Goal: Task Accomplishment & Management: Use online tool/utility

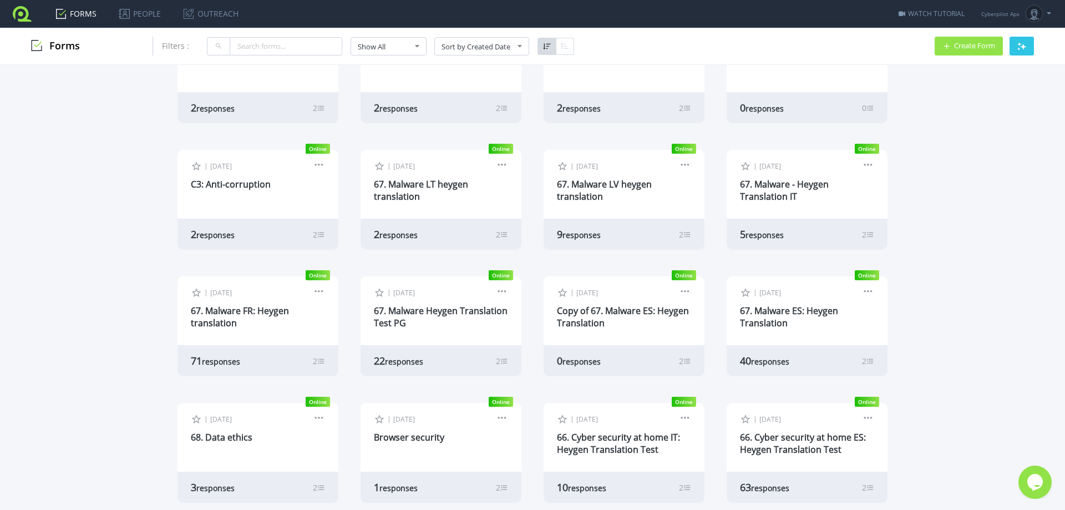
scroll to position [222, 0]
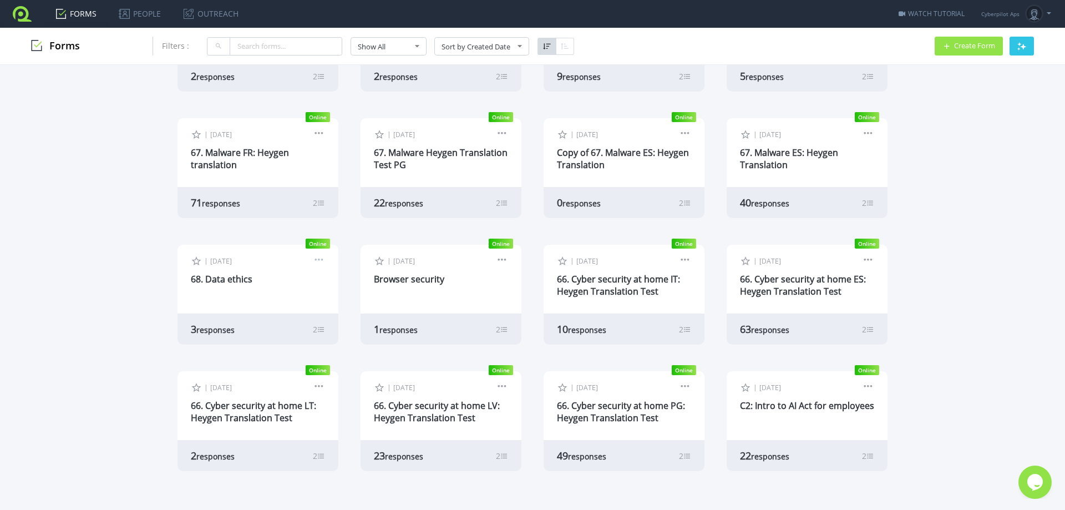
click at [317, 261] on link at bounding box center [319, 261] width 12 height 10
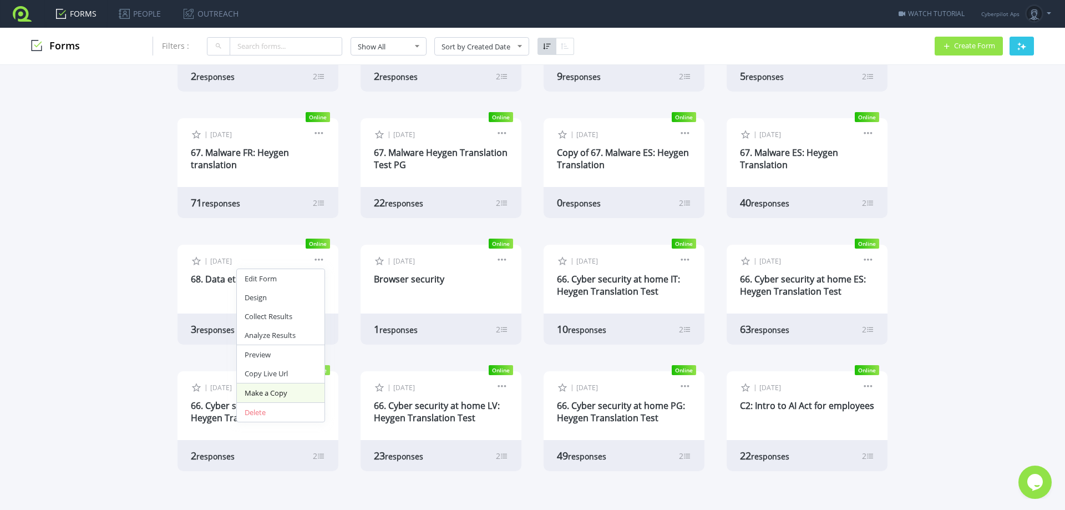
click at [292, 393] on link "Make a Copy" at bounding box center [281, 392] width 88 height 19
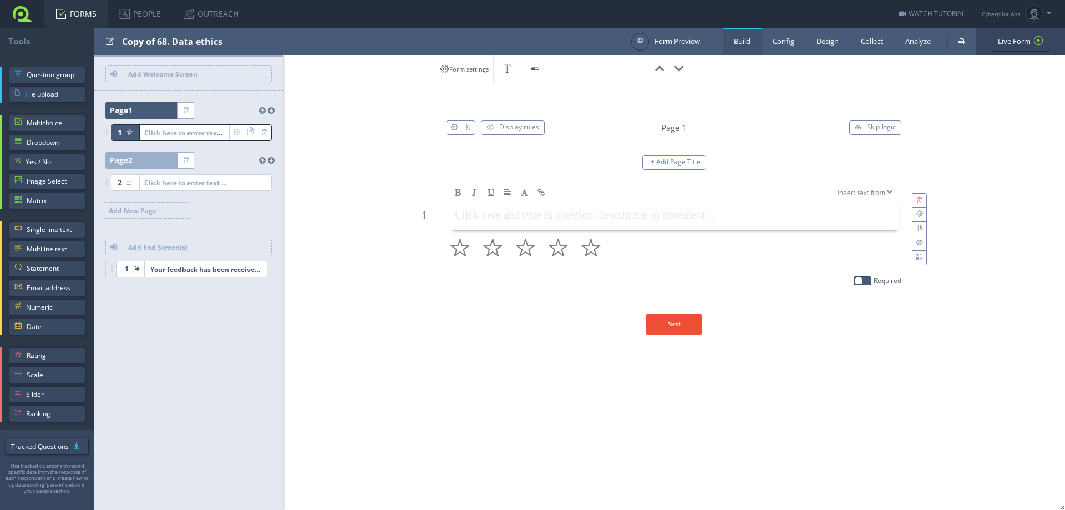
click at [207, 47] on div "Copy of 68. Data ethics" at bounding box center [374, 41] width 504 height 27
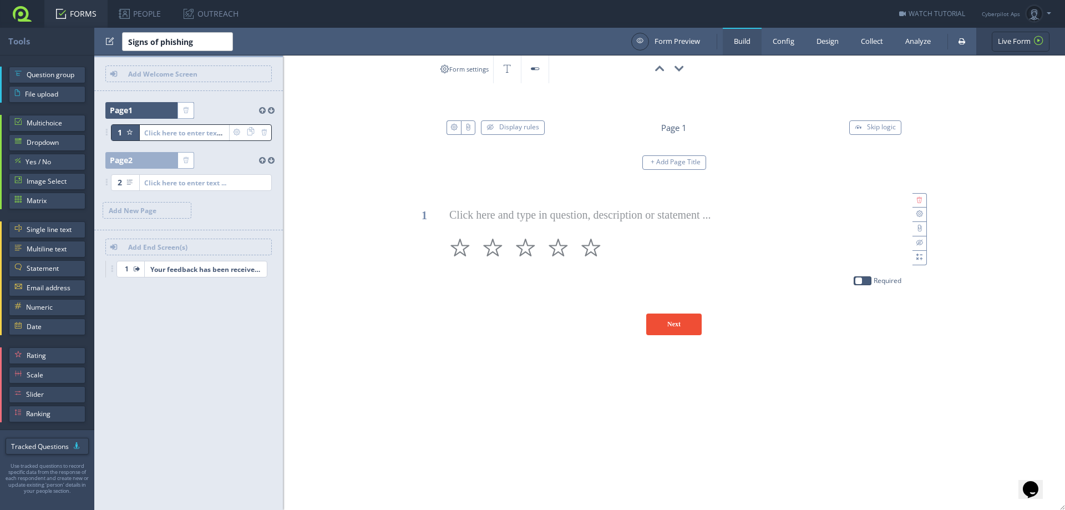
type input "Signs of phishing"
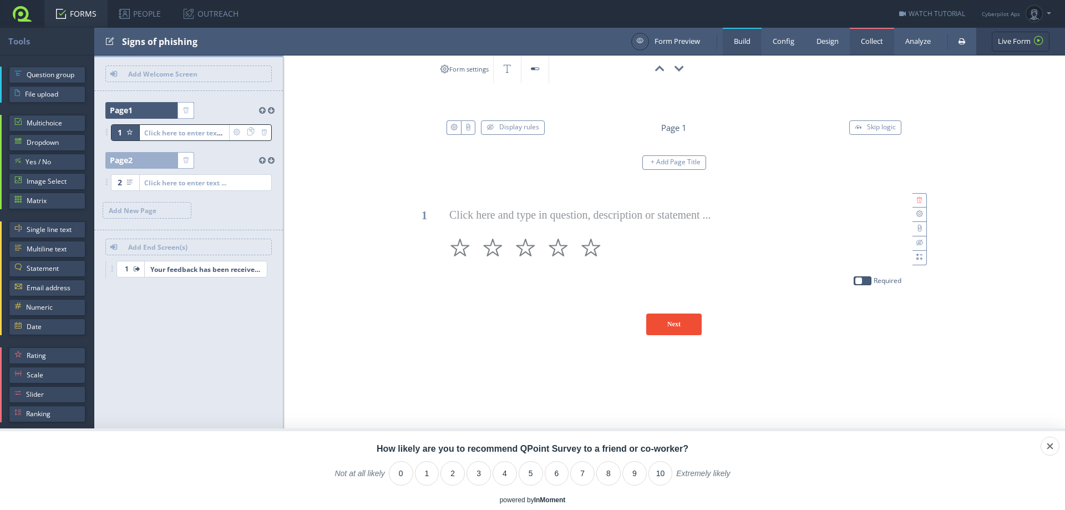
click at [877, 41] on link "Collect" at bounding box center [872, 41] width 44 height 27
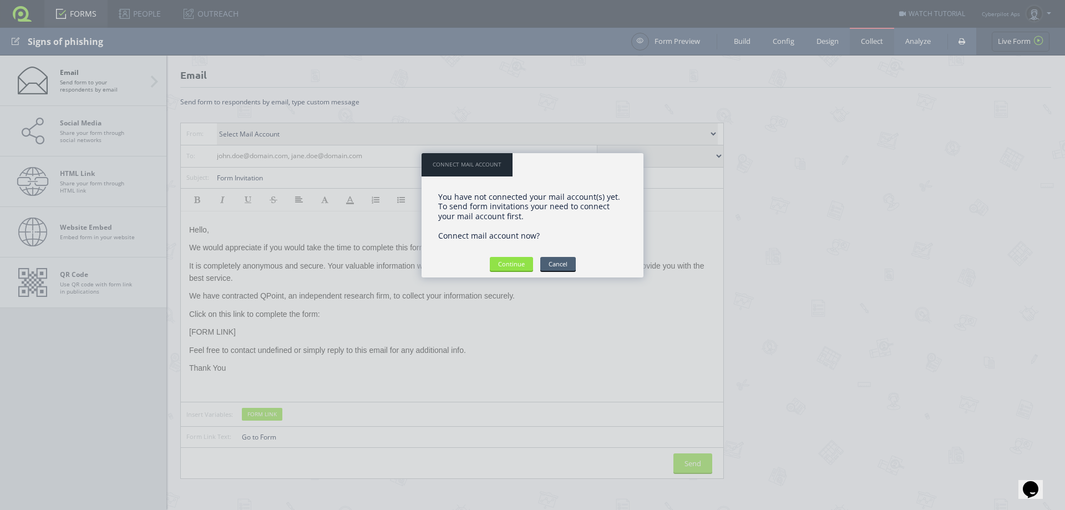
click at [570, 264] on input "Cancel" at bounding box center [558, 264] width 36 height 14
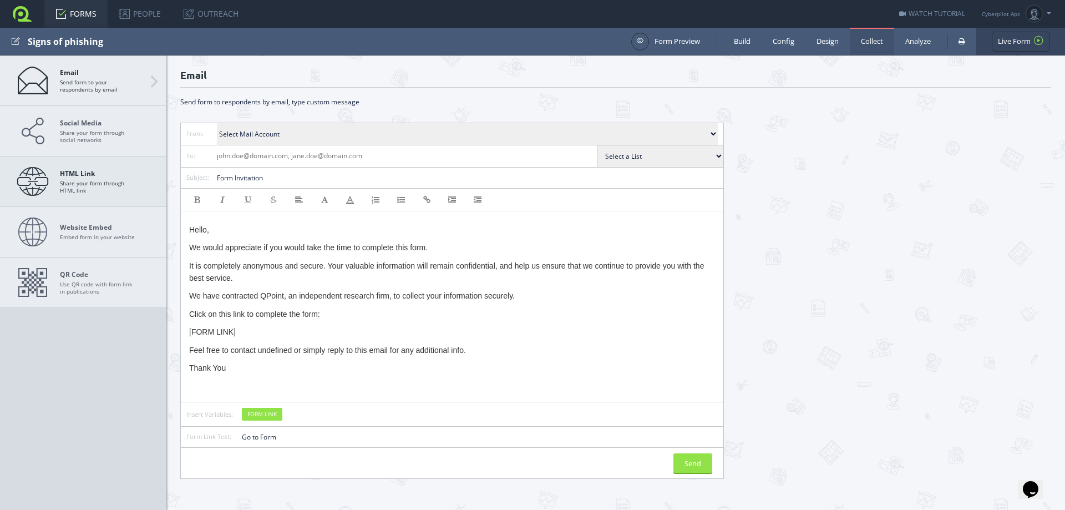
click at [131, 189] on span "HTML Link Share your form through HTML link" at bounding box center [99, 181] width 78 height 24
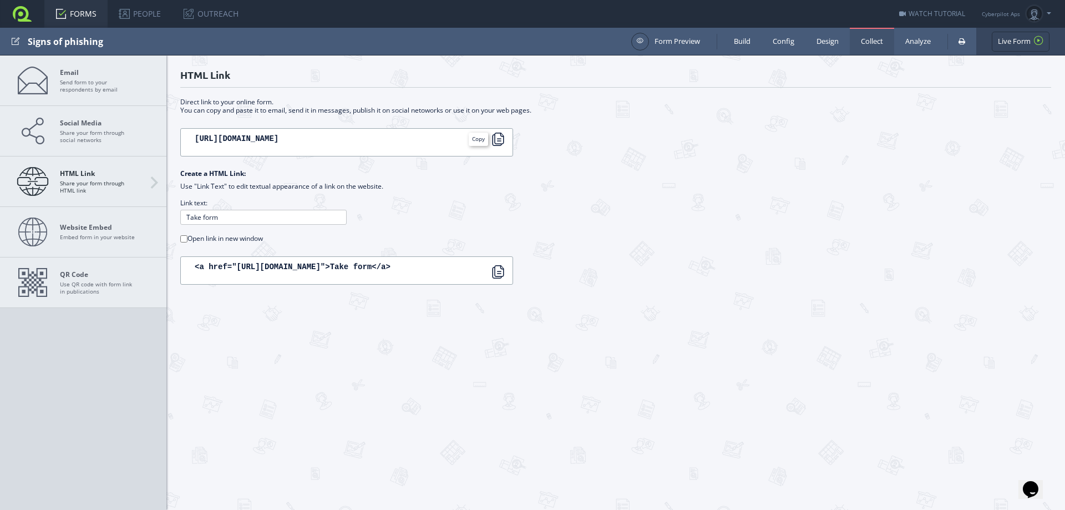
click at [502, 141] on div at bounding box center [498, 139] width 13 height 13
click at [495, 145] on div at bounding box center [498, 139] width 13 height 13
